Goal: Information Seeking & Learning: Learn about a topic

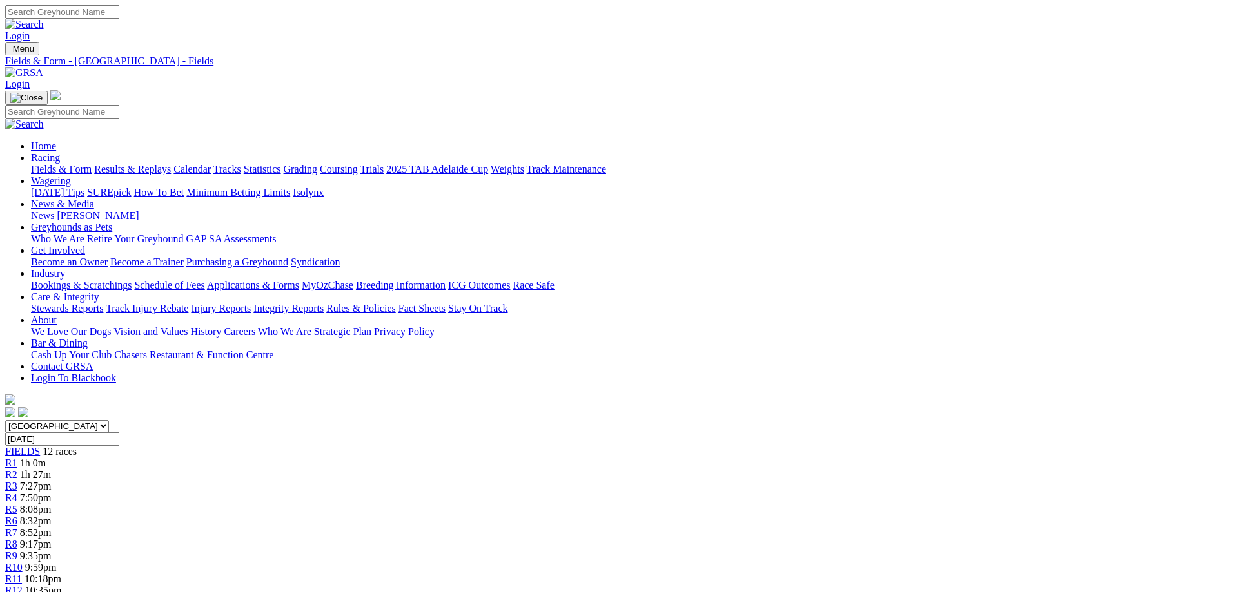
click at [92, 164] on link "Fields & Form" at bounding box center [61, 169] width 61 height 11
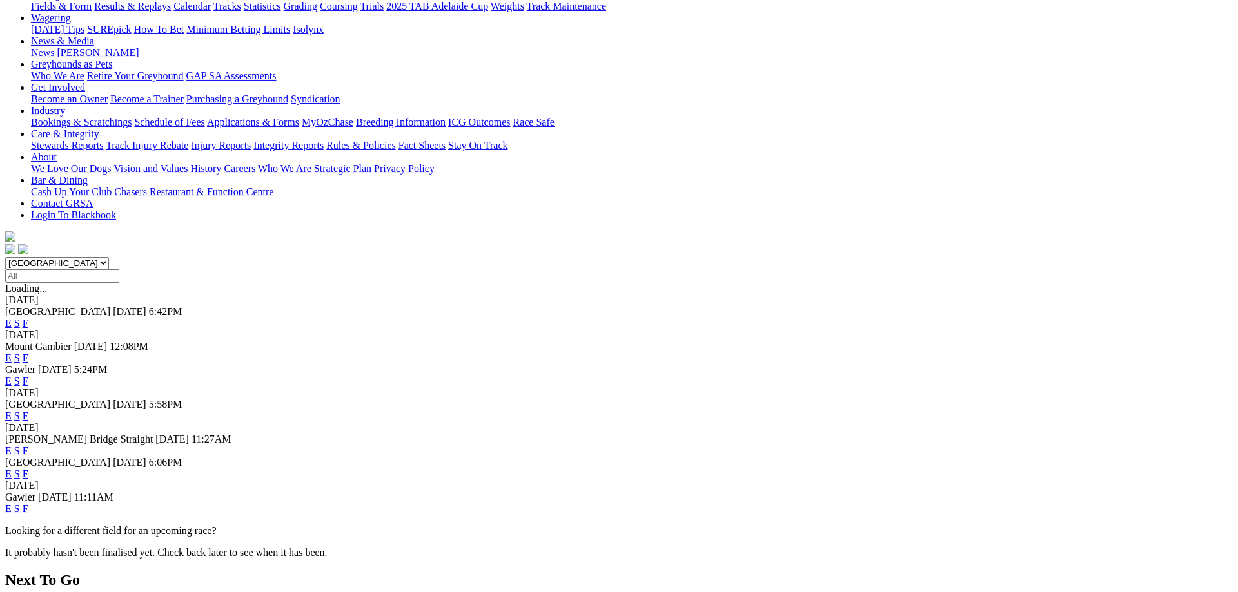
scroll to position [197, 0]
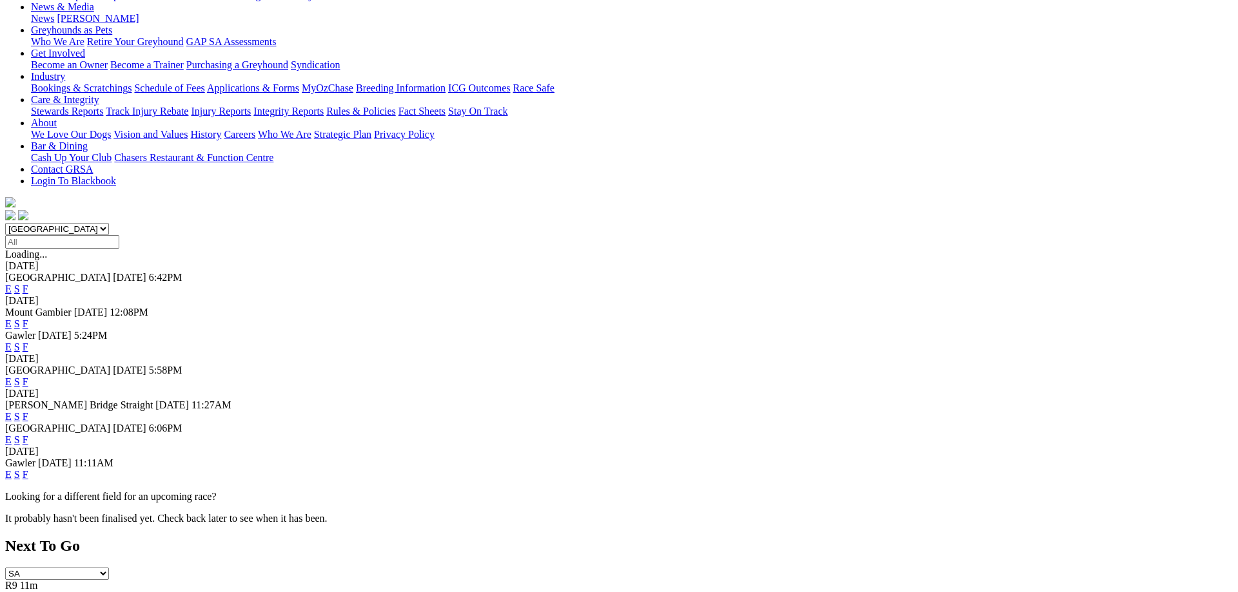
click at [28, 469] on link "F" at bounding box center [26, 474] width 6 height 11
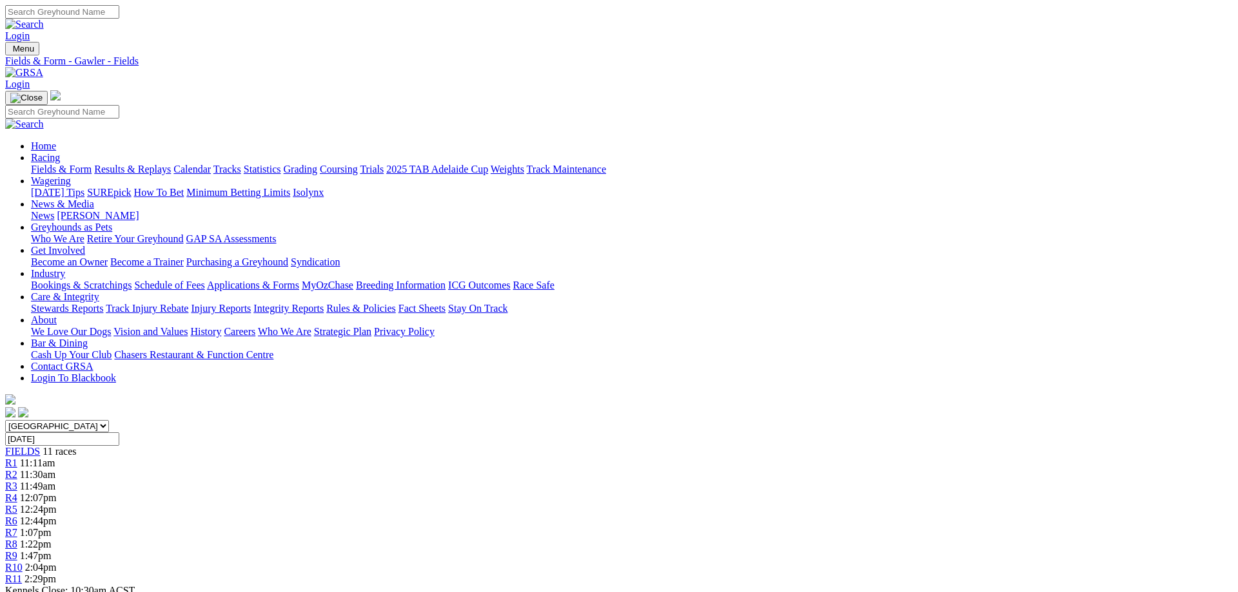
click at [92, 164] on link "Fields & Form" at bounding box center [61, 169] width 61 height 11
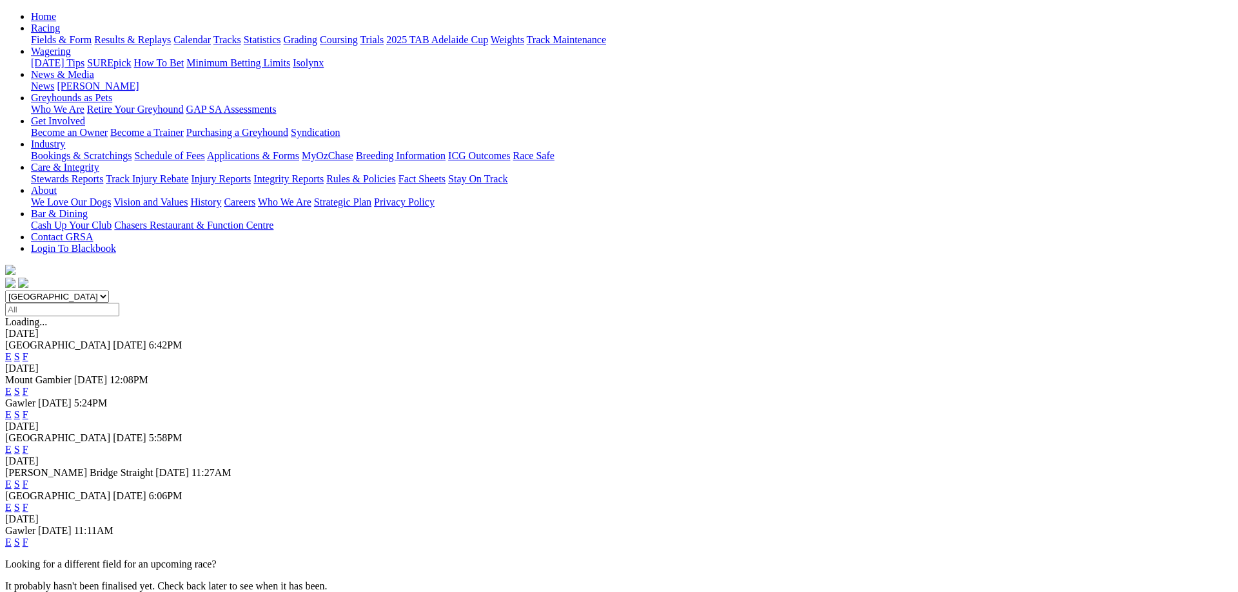
scroll to position [132, 0]
click at [28, 477] on link "F" at bounding box center [26, 482] width 6 height 11
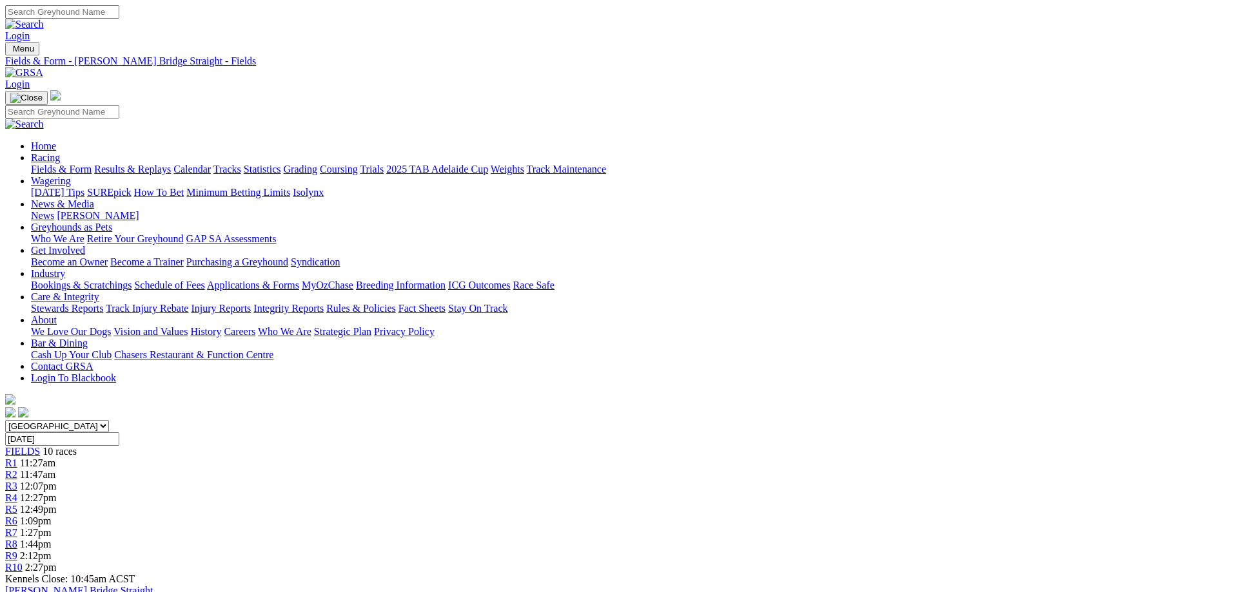
click at [92, 164] on link "Fields & Form" at bounding box center [61, 169] width 61 height 11
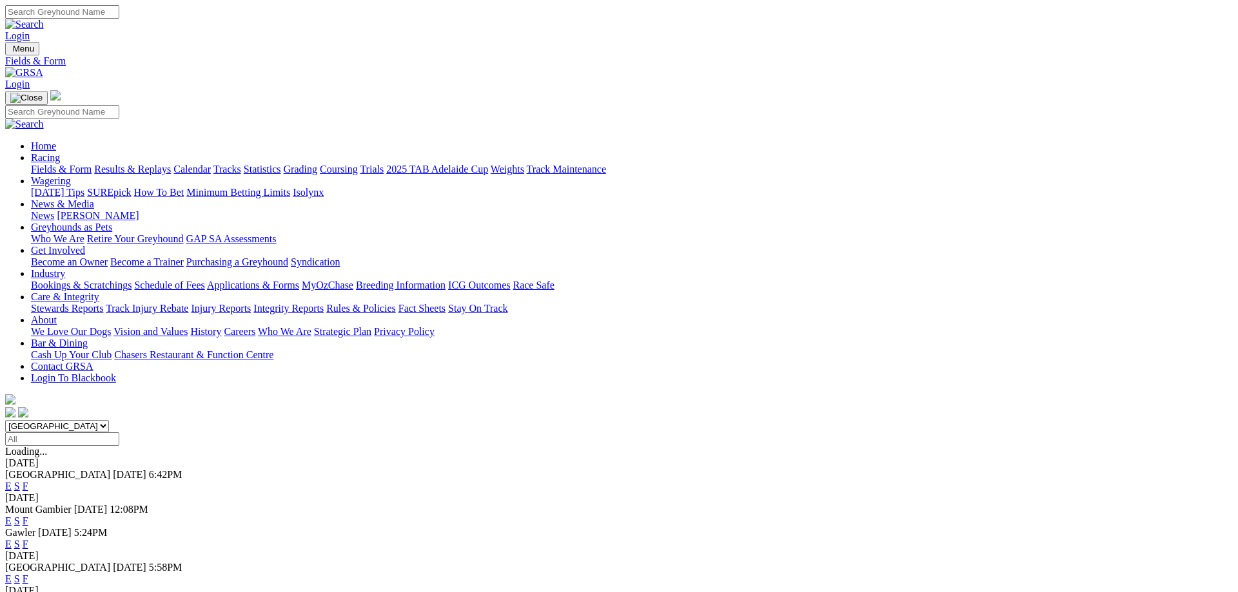
click at [28, 574] on link "F" at bounding box center [26, 579] width 6 height 11
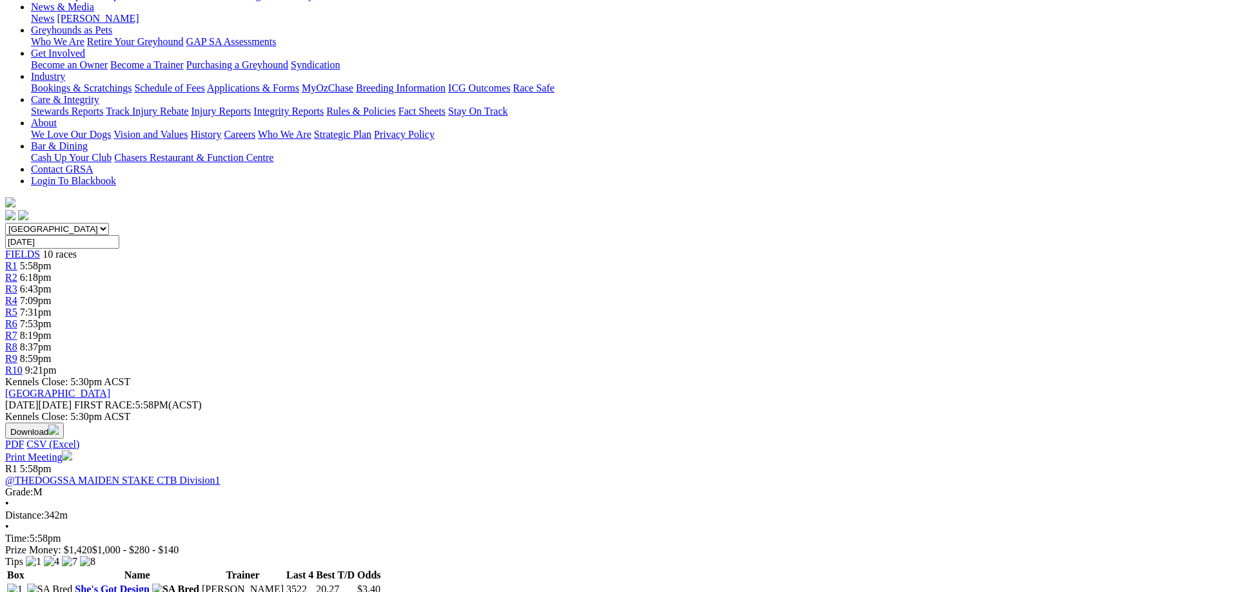
scroll to position [395, 0]
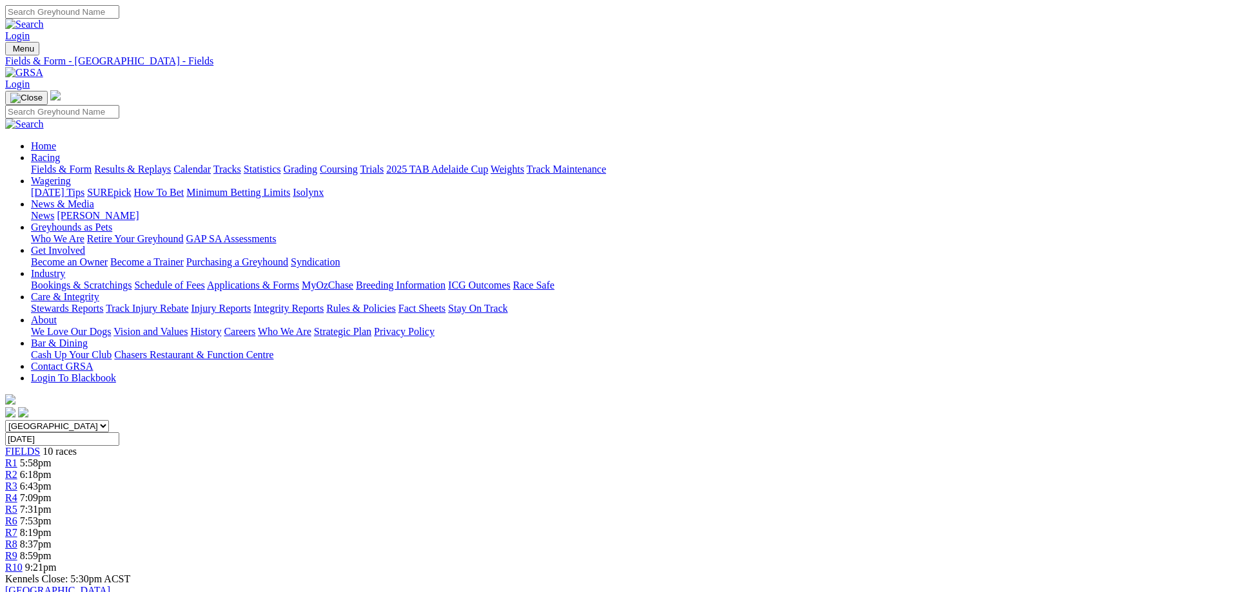
click at [17, 493] on link "R4" at bounding box center [11, 498] width 12 height 11
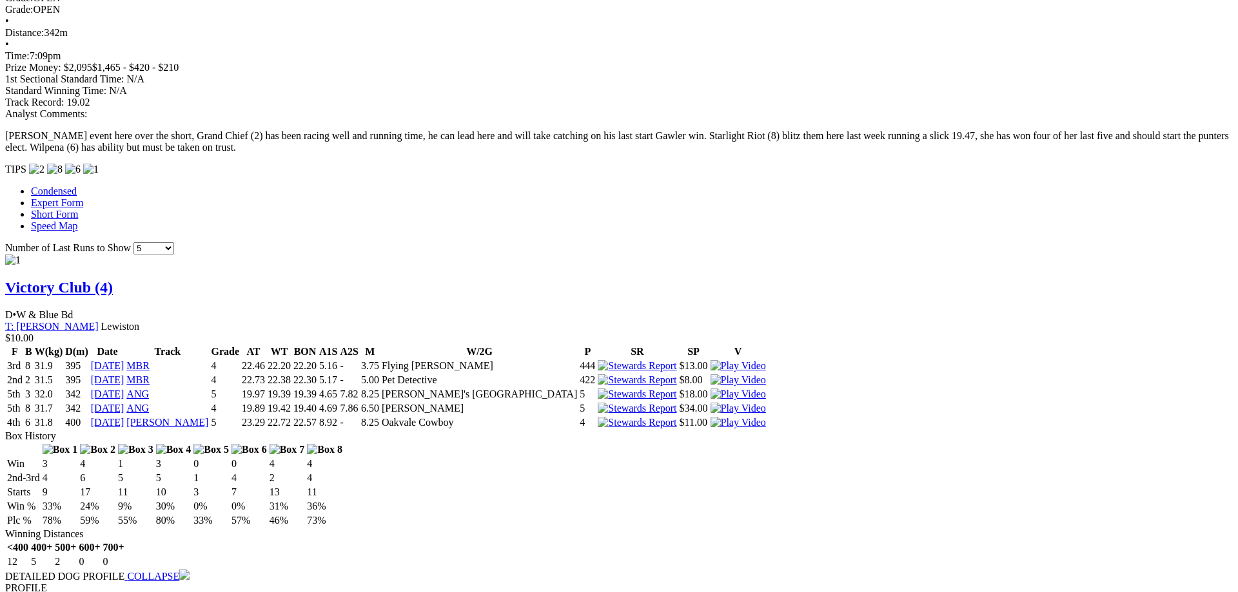
scroll to position [1184, 0]
